Goal: Feedback & Contribution: Leave review/rating

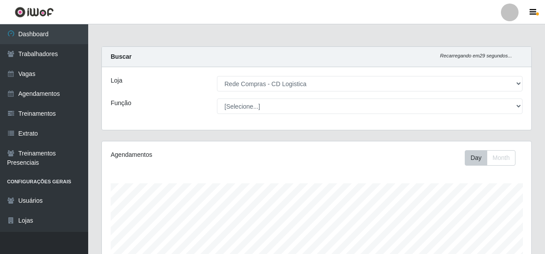
select select "429"
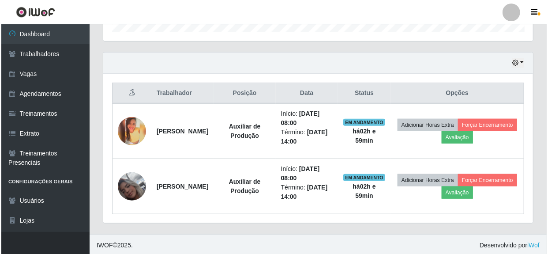
scroll to position [284, 0]
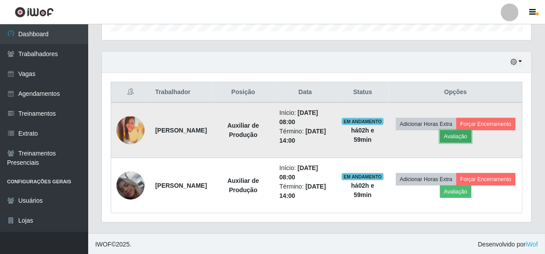
click at [471, 135] on button "Avaliação" at bounding box center [455, 136] width 31 height 12
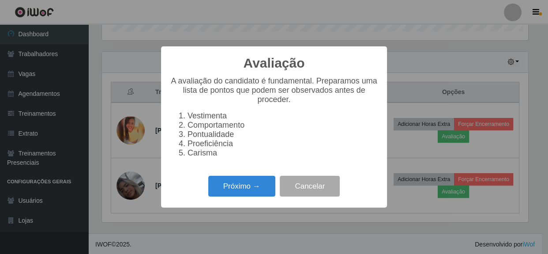
scroll to position [183, 426]
click at [238, 196] on button "Próximo →" at bounding box center [241, 186] width 67 height 21
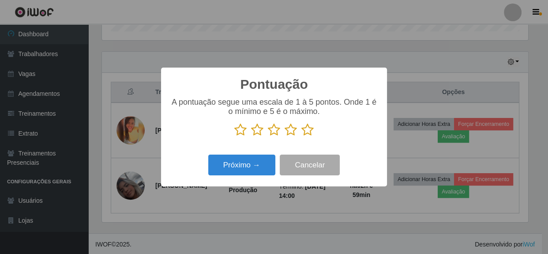
scroll to position [440819, 440575]
click at [305, 131] on icon at bounding box center [307, 129] width 12 height 13
click at [301, 136] on input "radio" at bounding box center [301, 136] width 0 height 0
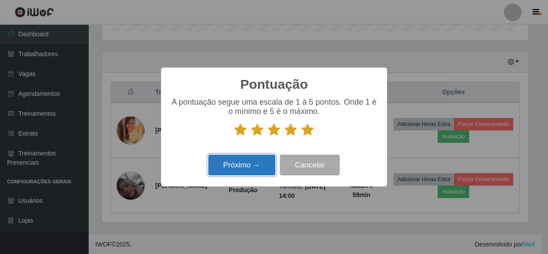
click at [243, 163] on button "Próximo →" at bounding box center [241, 164] width 67 height 21
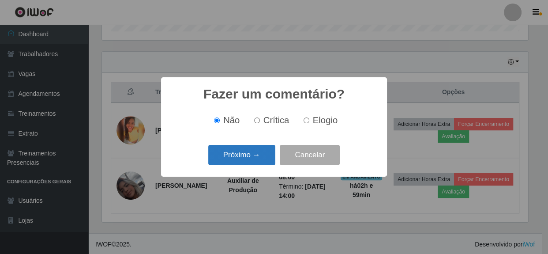
click at [243, 163] on button "Próximo →" at bounding box center [241, 155] width 67 height 21
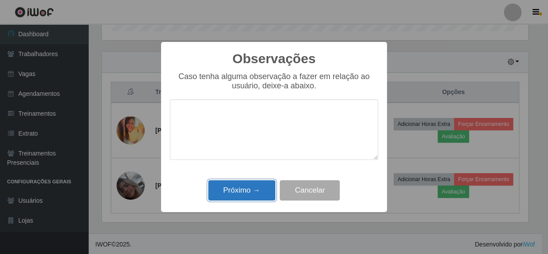
click at [248, 190] on button "Próximo →" at bounding box center [241, 190] width 67 height 21
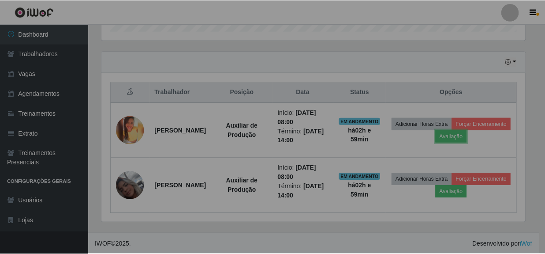
scroll to position [183, 430]
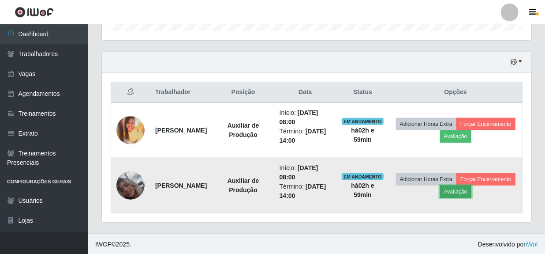
click at [471, 192] on button "Avaliação" at bounding box center [455, 191] width 31 height 12
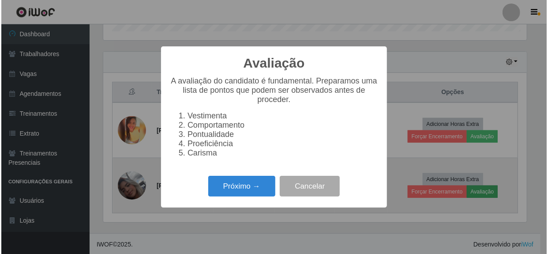
scroll to position [183, 426]
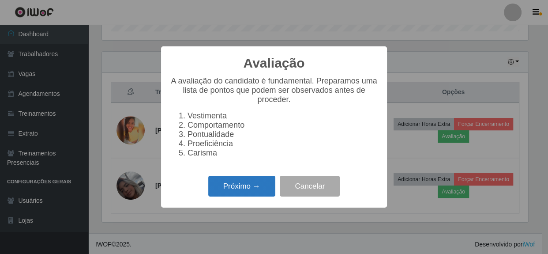
click at [253, 194] on button "Próximo →" at bounding box center [241, 186] width 67 height 21
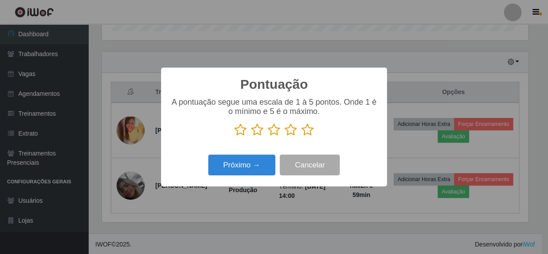
scroll to position [440819, 440575]
click at [307, 131] on icon at bounding box center [307, 129] width 12 height 13
click at [301, 136] on input "radio" at bounding box center [301, 136] width 0 height 0
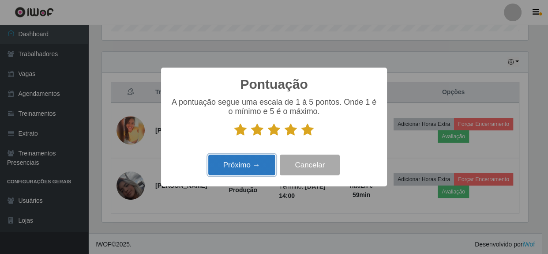
click at [249, 163] on button "Próximo →" at bounding box center [241, 164] width 67 height 21
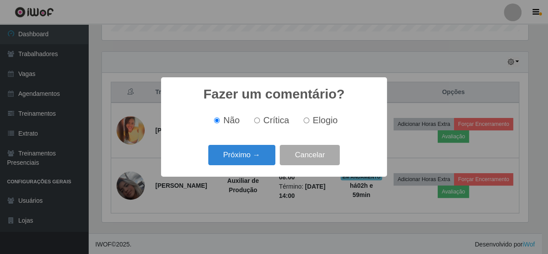
click at [249, 163] on button "Próximo →" at bounding box center [241, 155] width 67 height 21
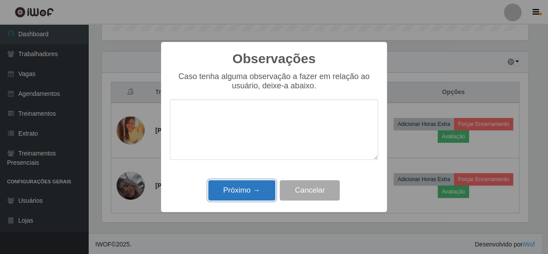
click at [247, 194] on button "Próximo →" at bounding box center [241, 190] width 67 height 21
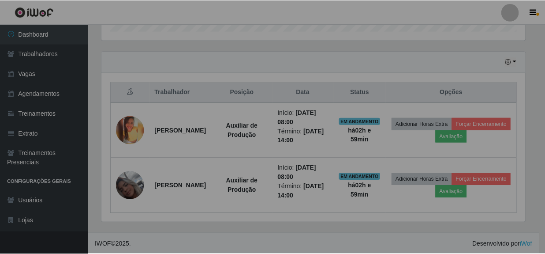
scroll to position [183, 430]
